Goal: Find specific page/section: Find specific page/section

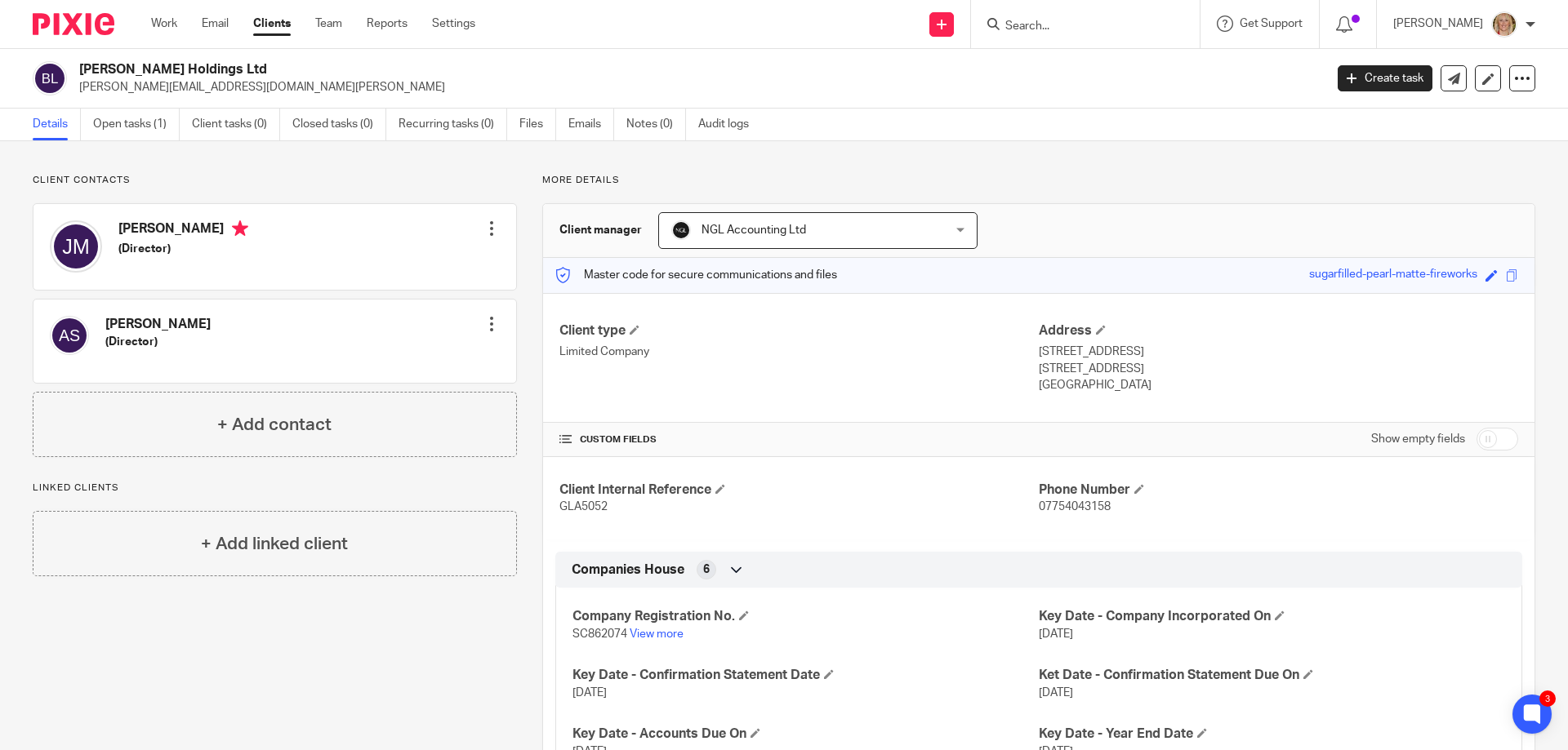
click at [1058, 20] on input "Search" at bounding box center [1077, 26] width 147 height 14
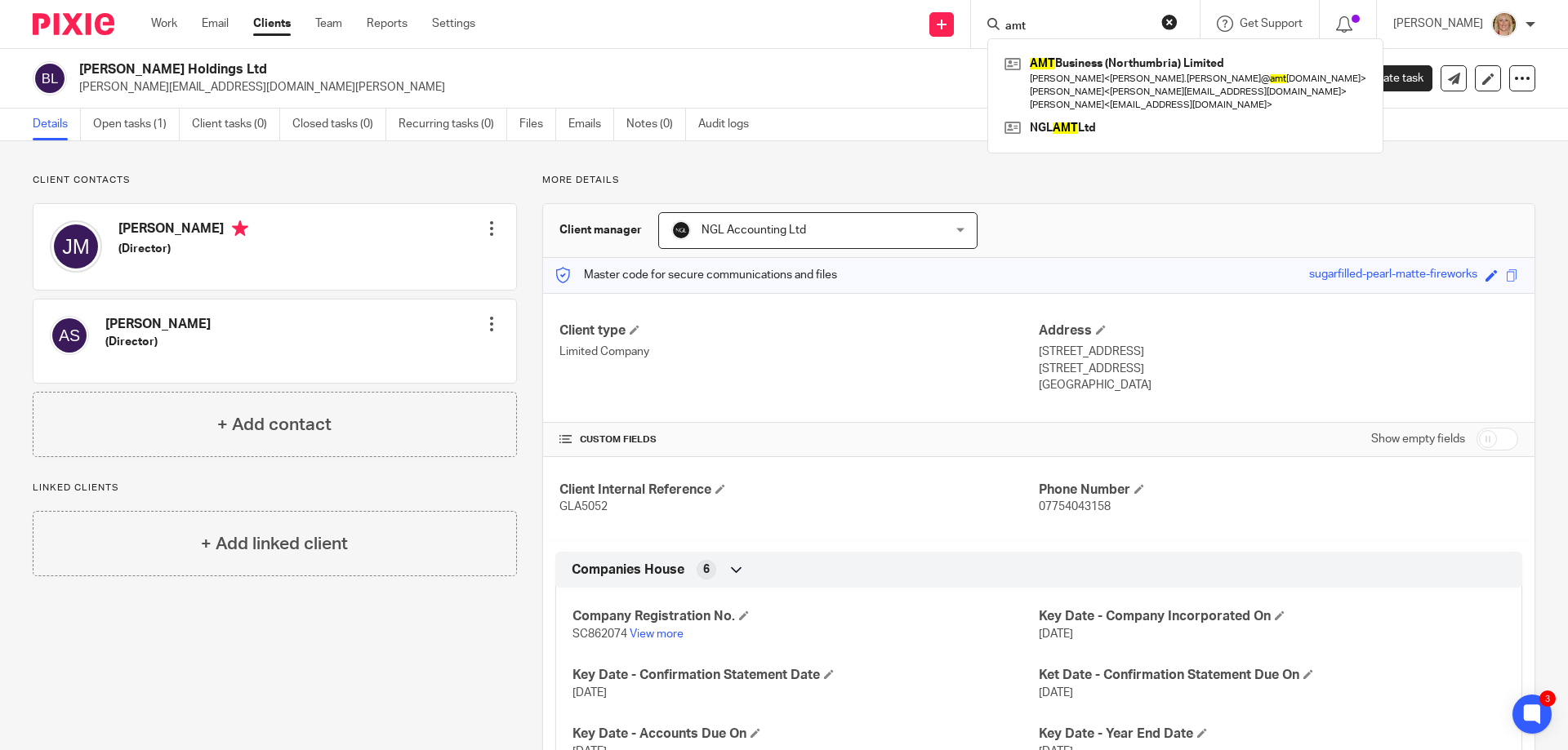
type input "amt"
click button "submit" at bounding box center [0, 0] width 0 height 0
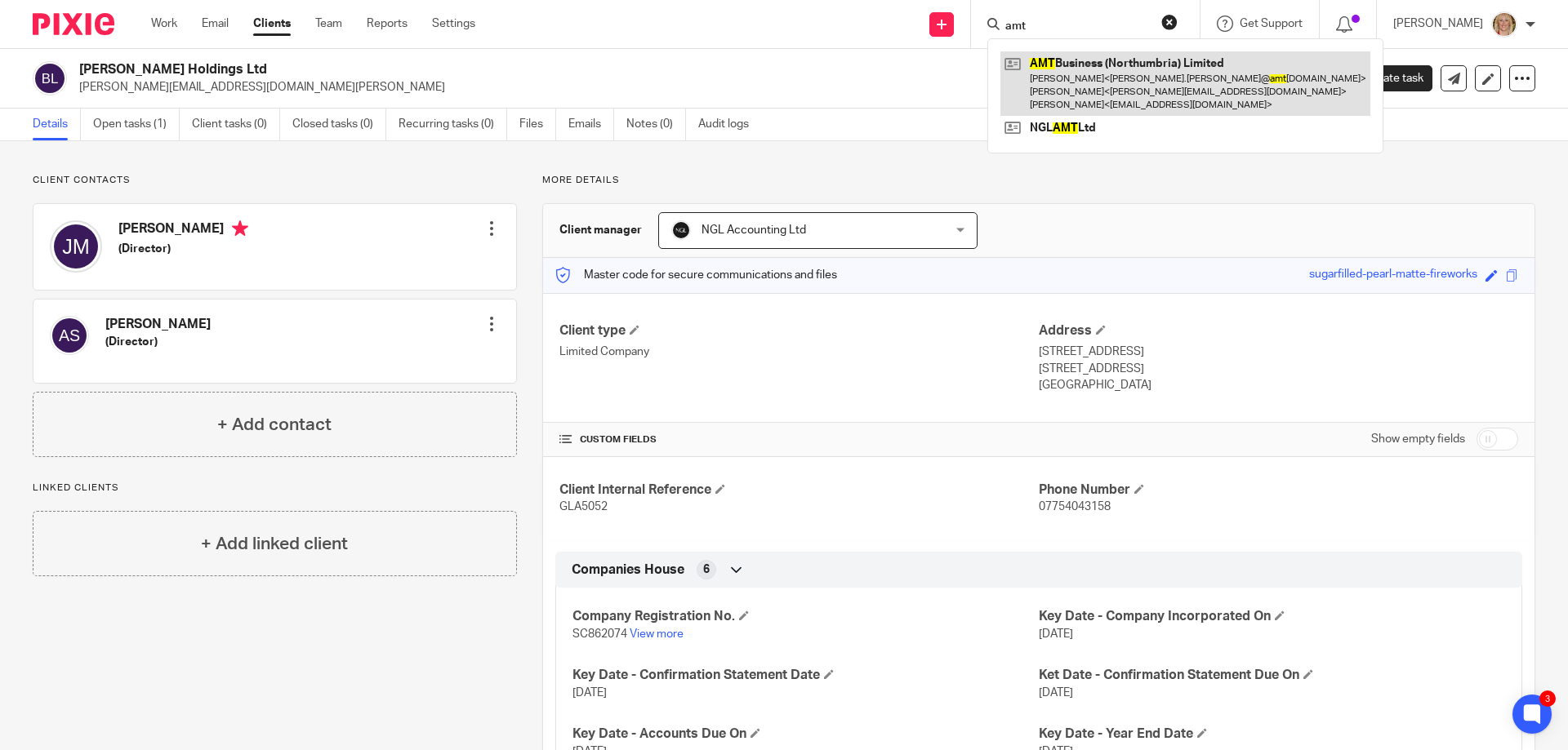
click at [1110, 78] on link at bounding box center [1185, 84] width 370 height 64
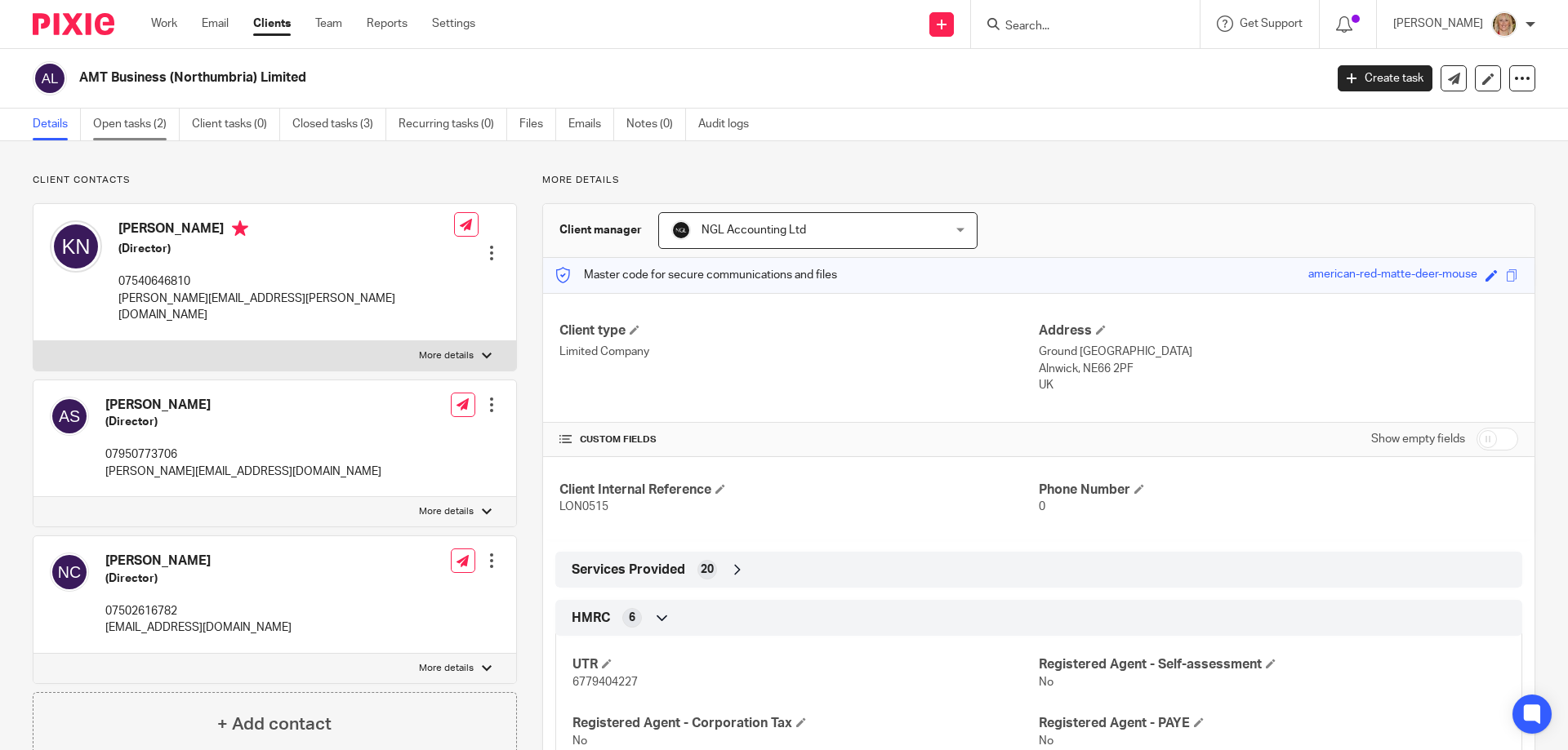
click at [137, 125] on link "Open tasks (2)" at bounding box center [136, 125] width 87 height 32
